Goal: Check status: Check status

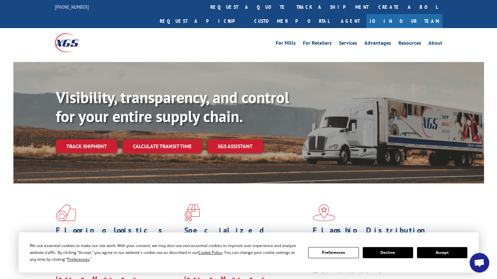
click at [439, 250] on button "Accept" at bounding box center [442, 252] width 50 height 11
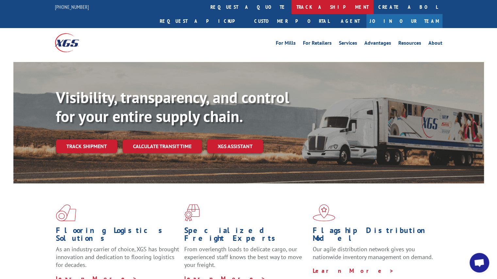
click at [291, 7] on link "track a shipment" at bounding box center [332, 7] width 82 height 14
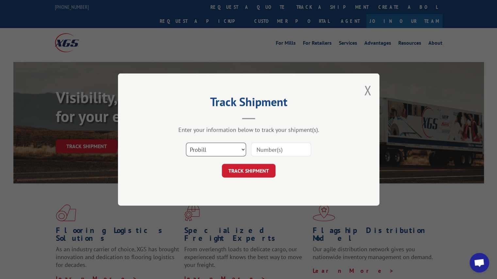
click at [233, 150] on select "Select category... Probill BOL PO" at bounding box center [216, 150] width 60 height 14
click at [267, 153] on input at bounding box center [281, 150] width 60 height 14
paste input "16609628"
type input "16609628"
click at [258, 164] on button "TRACK SHIPMENT" at bounding box center [249, 171] width 54 height 14
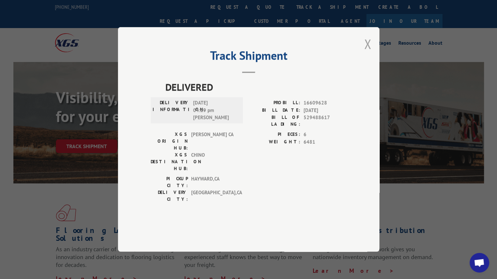
click at [365, 53] on button "Close modal" at bounding box center [367, 43] width 7 height 17
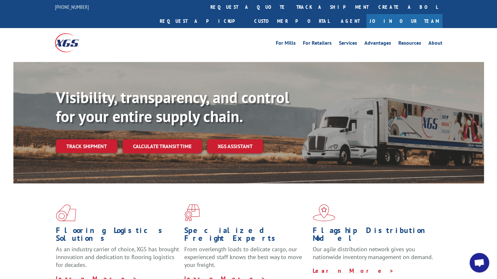
click at [291, 4] on link "track a shipment" at bounding box center [332, 7] width 82 height 14
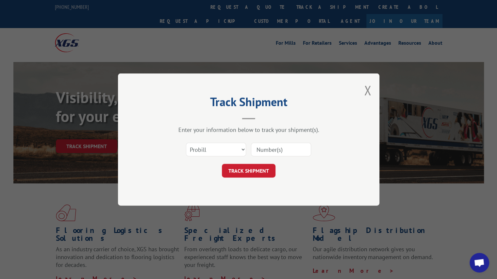
click at [260, 153] on input at bounding box center [281, 150] width 60 height 14
paste input "16609625"
type input "16609625"
click at [248, 166] on button "TRACK SHIPMENT" at bounding box center [249, 171] width 54 height 14
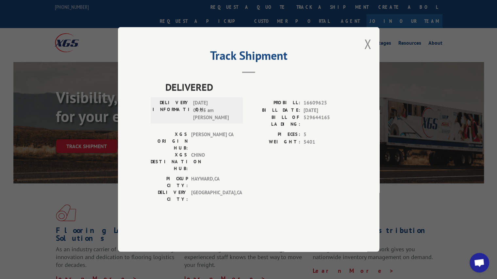
click at [372, 61] on div "Track Shipment DELIVERED DELIVERY INFORMATION: [DATE] 09:35 am [PERSON_NAME]: 1…" at bounding box center [248, 139] width 261 height 225
click at [369, 53] on button "Close modal" at bounding box center [367, 43] width 7 height 17
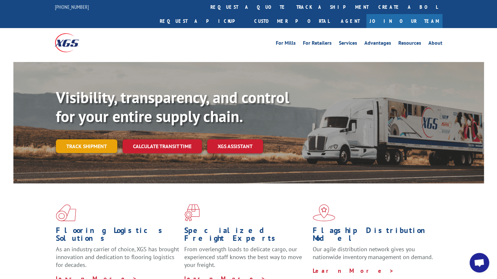
click at [103, 139] on link "Track shipment" at bounding box center [86, 146] width 61 height 14
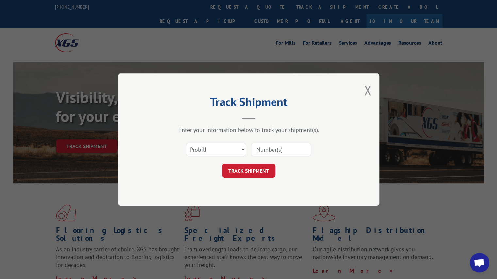
click at [263, 155] on input at bounding box center [281, 150] width 60 height 14
paste input "17633418"
type input "17633418"
click at [252, 177] on button "TRACK SHIPMENT" at bounding box center [249, 171] width 54 height 14
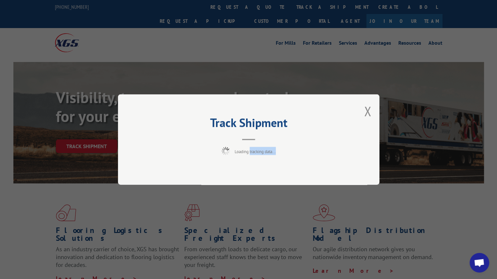
drag, startPoint x: 252, startPoint y: 177, endPoint x: 302, endPoint y: 179, distance: 49.7
click at [302, 179] on div "Track Shipment Loading tracking data..." at bounding box center [248, 139] width 261 height 90
